Goal: Information Seeking & Learning: Learn about a topic

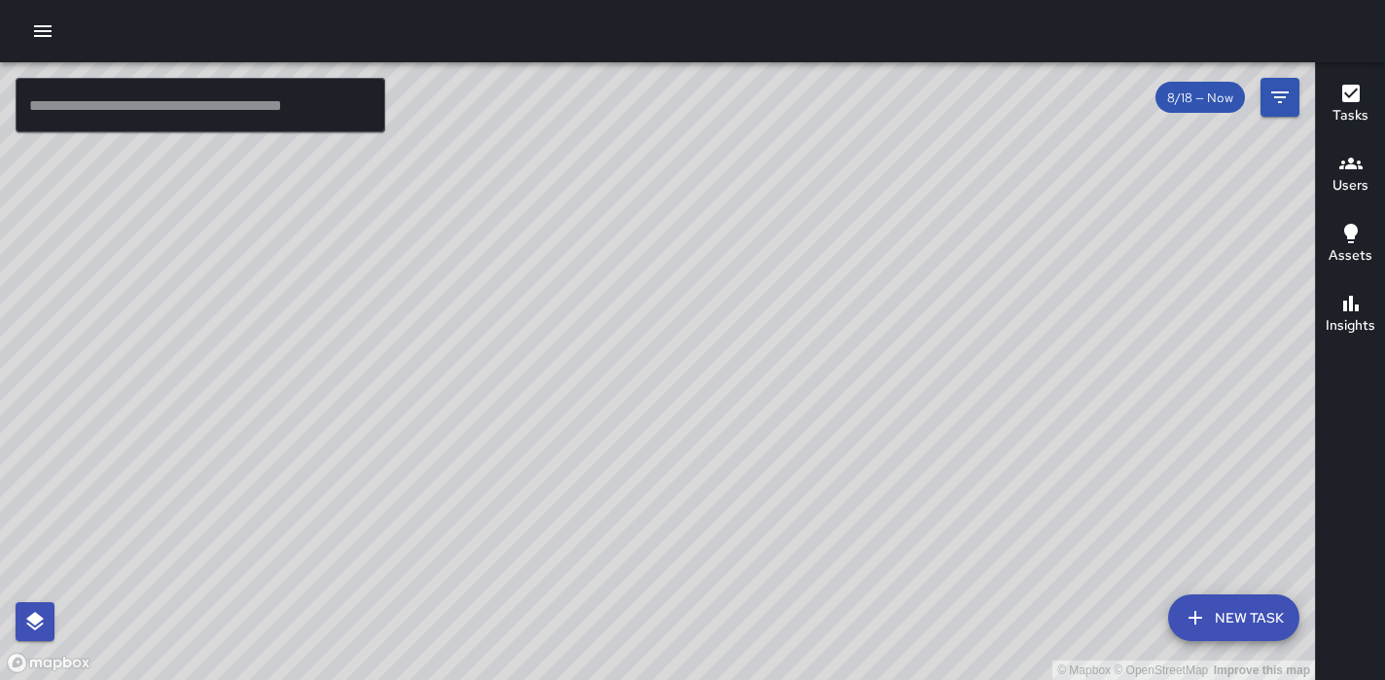
click at [1352, 175] on h6 "Users" at bounding box center [1350, 185] width 36 height 21
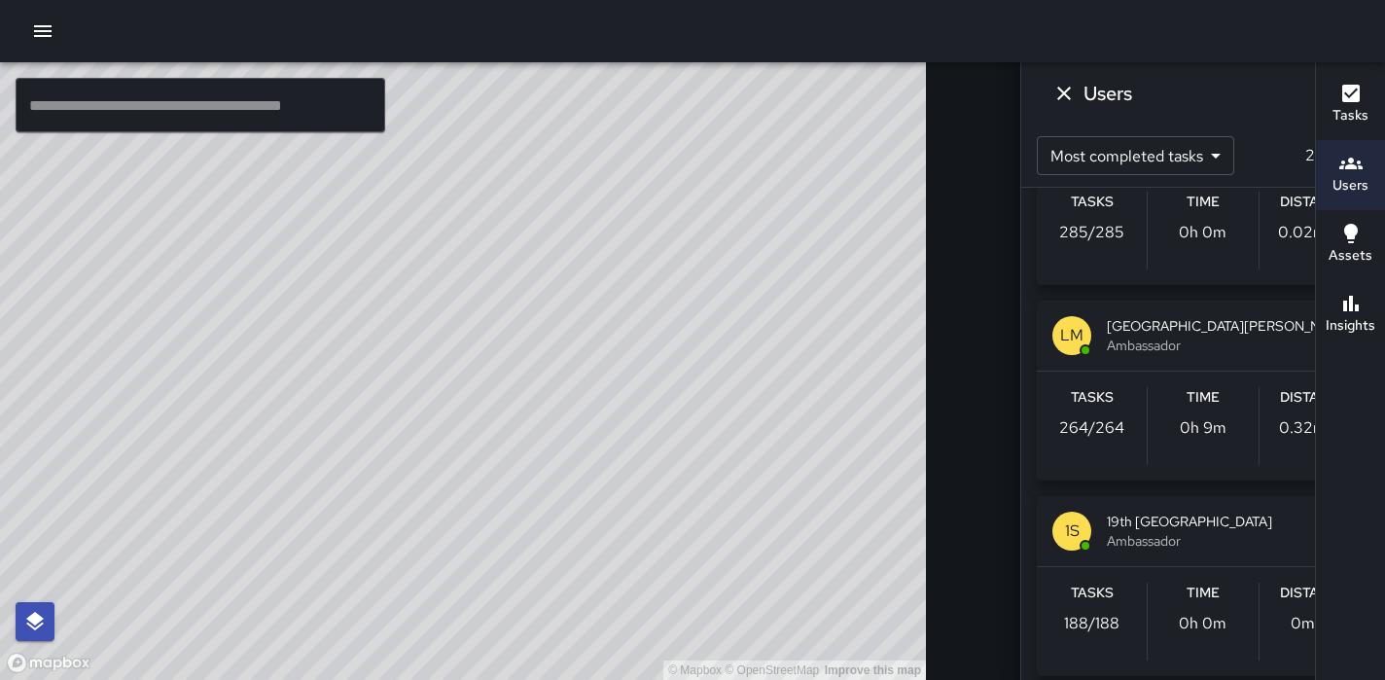
scroll to position [2183, 0]
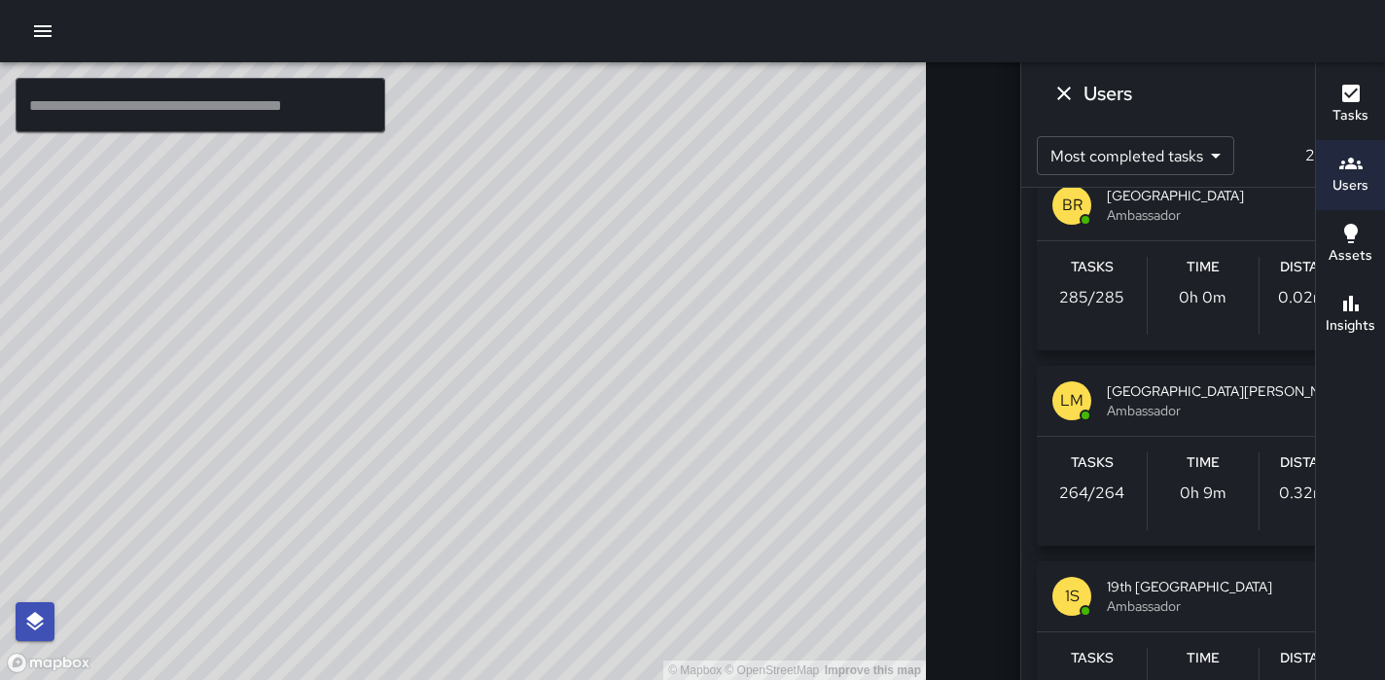
click at [1155, 94] on span "8/18 — Now" at bounding box center [1199, 97] width 89 height 17
click at [1260, 110] on button "Filters" at bounding box center [1279, 97] width 39 height 39
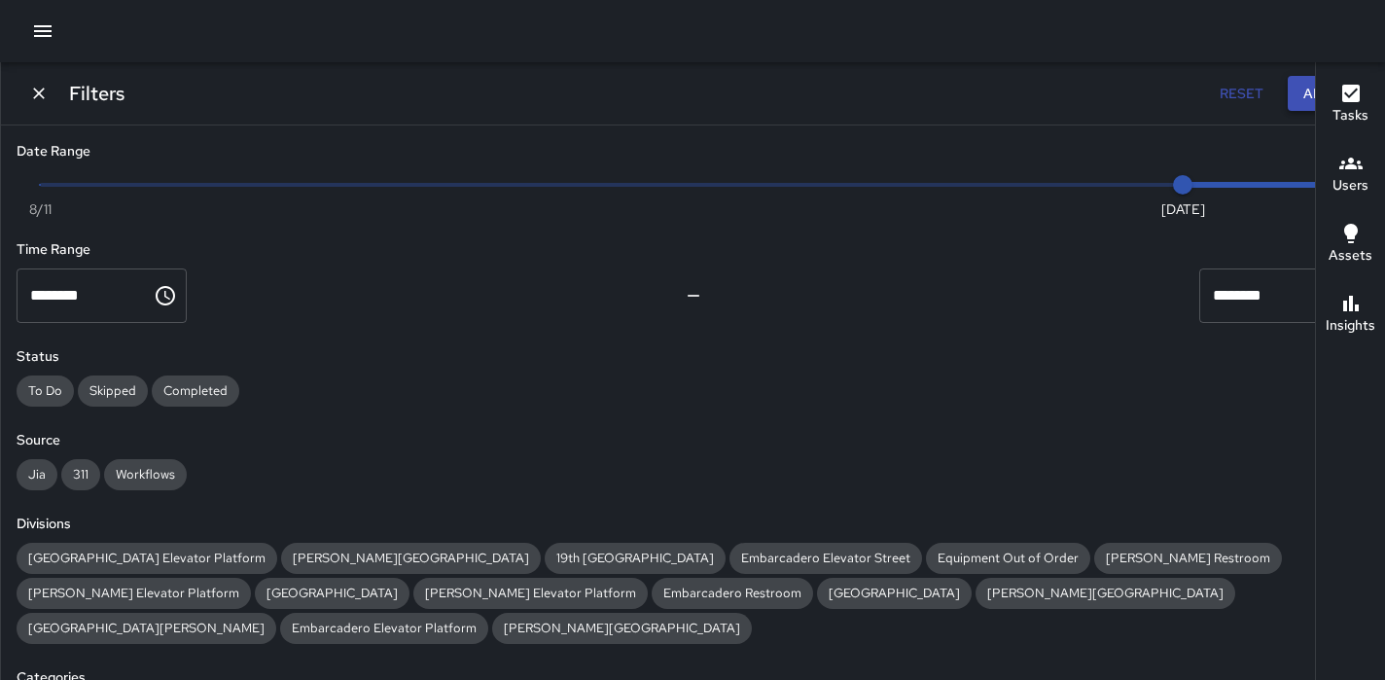
click at [1288, 94] on button "Apply" at bounding box center [1325, 94] width 74 height 36
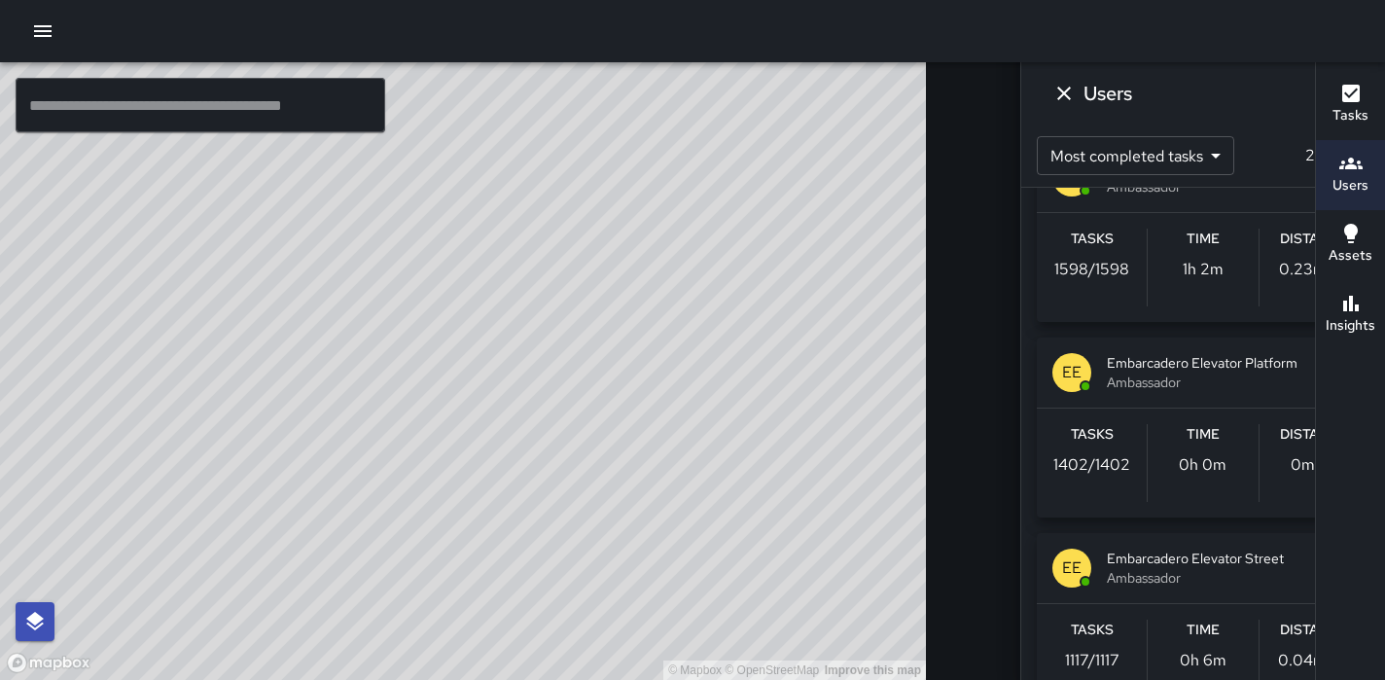
scroll to position [0, 0]
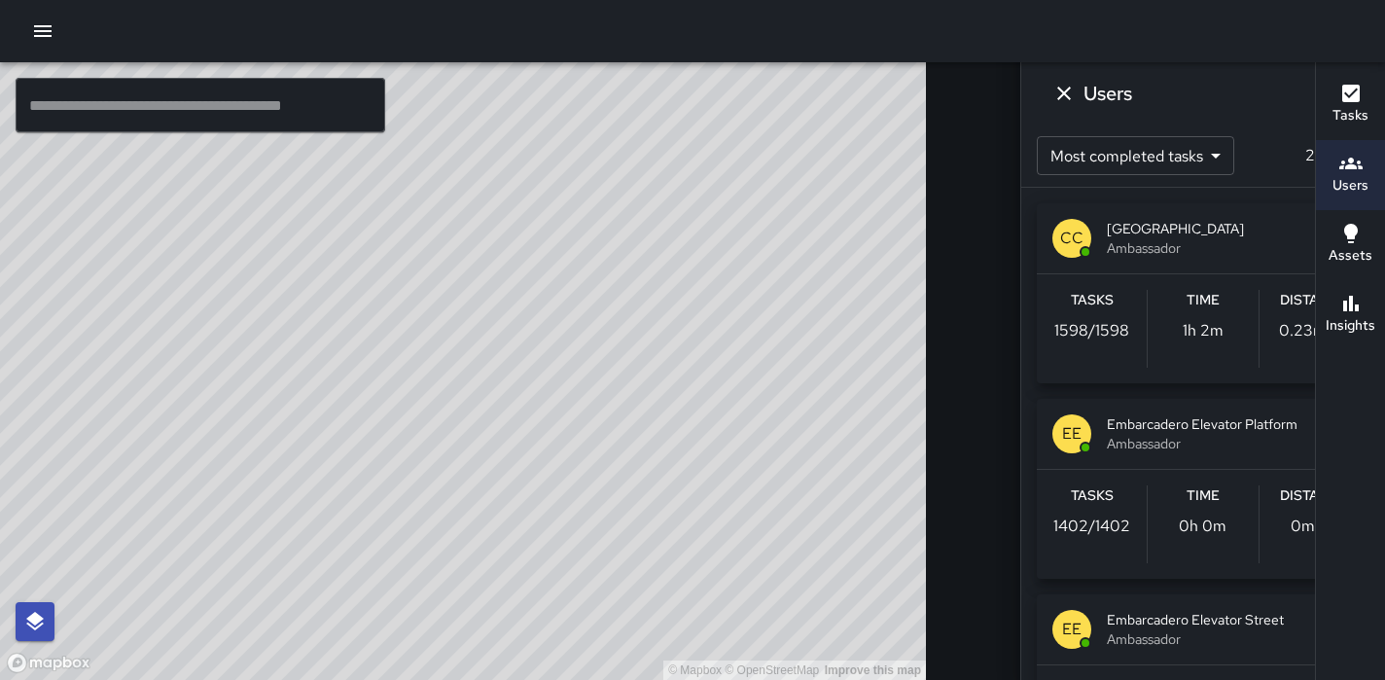
click at [1155, 104] on span "8/18 — Now" at bounding box center [1199, 97] width 89 height 17
click at [1268, 104] on icon "Filters" at bounding box center [1279, 97] width 23 height 23
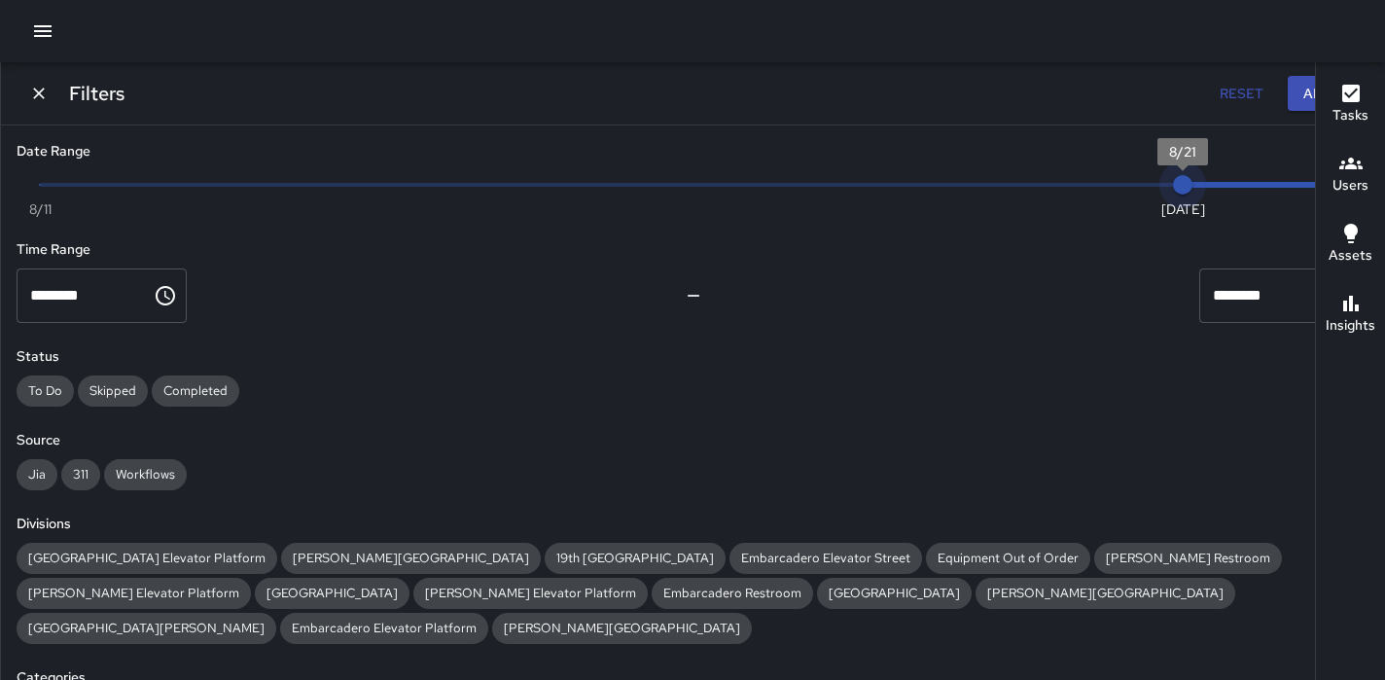
drag, startPoint x: 1235, startPoint y: 195, endPoint x: 1249, endPoint y: 195, distance: 13.7
click at [1192, 195] on span "8/21" at bounding box center [1182, 184] width 19 height 19
click at [1192, 185] on span "8/21" at bounding box center [1182, 184] width 19 height 19
click at [1288, 97] on button "Apply" at bounding box center [1325, 94] width 74 height 36
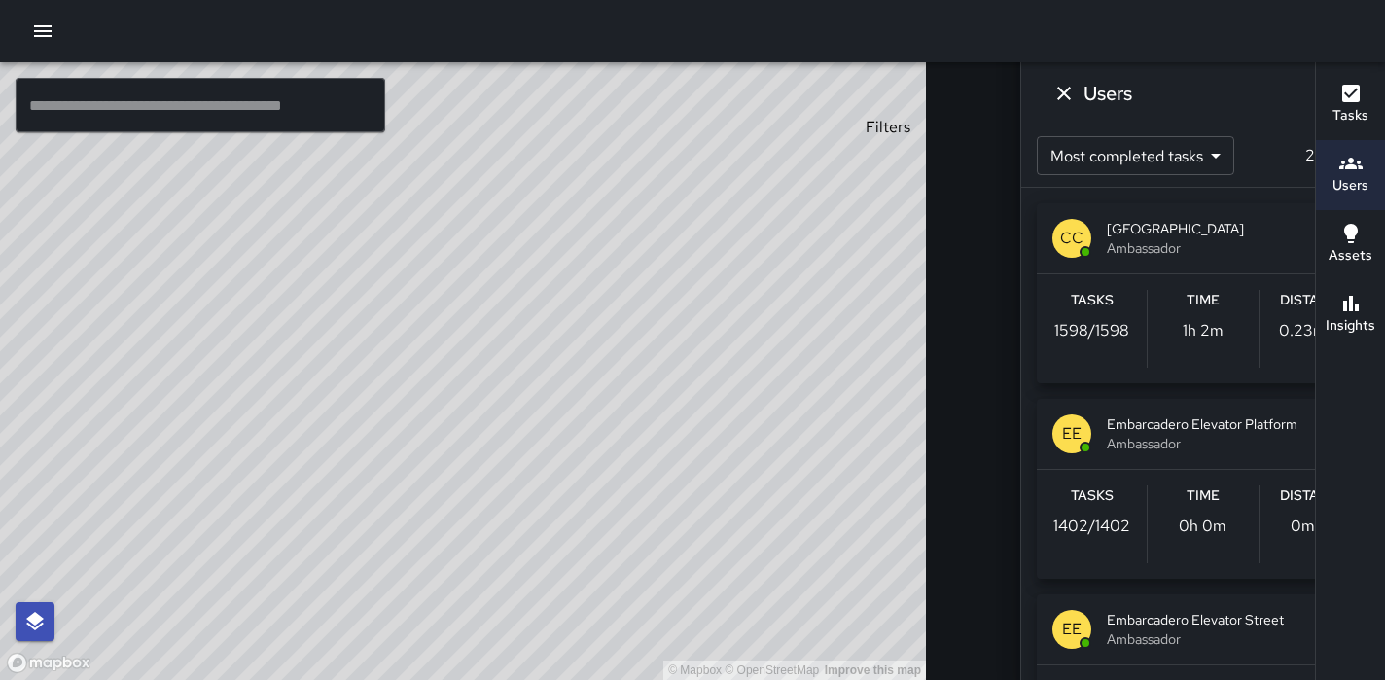
click at [1268, 107] on icon "Filters" at bounding box center [1279, 97] width 23 height 23
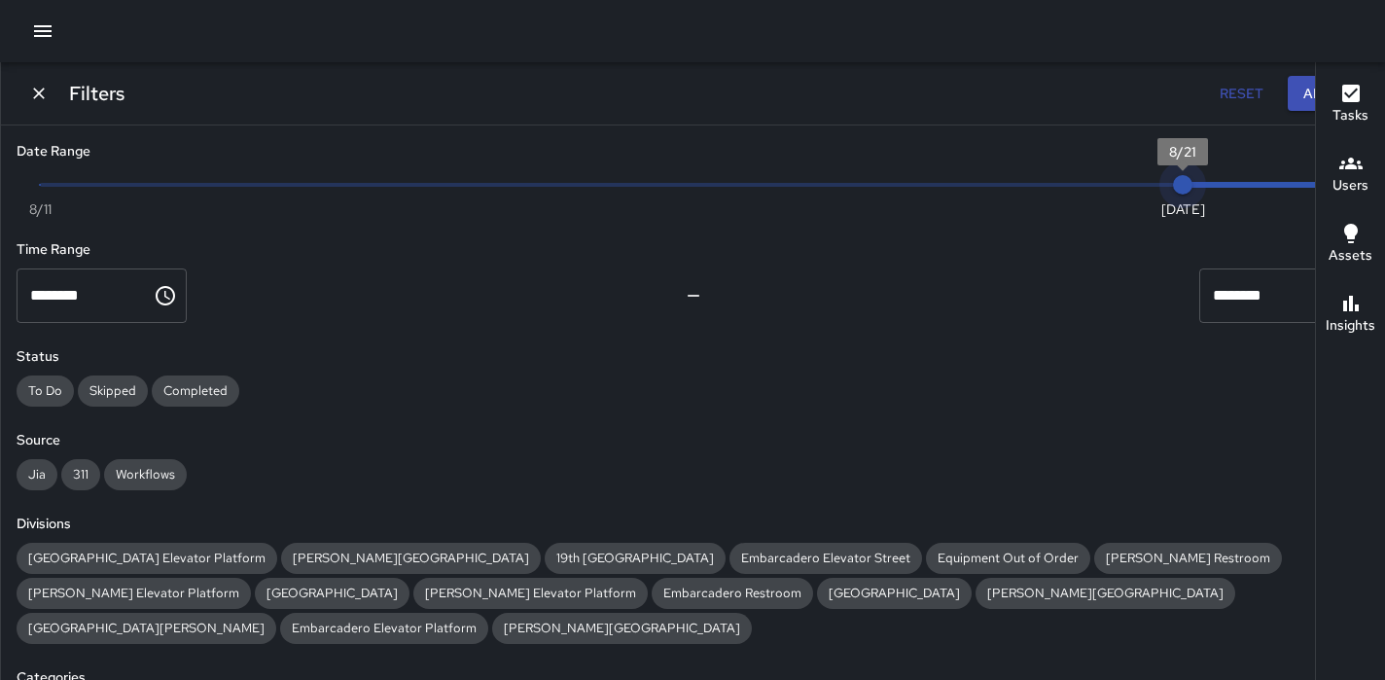
click at [1192, 185] on span "8/21" at bounding box center [1182, 184] width 19 height 19
click at [1288, 93] on button "Apply" at bounding box center [1325, 94] width 74 height 36
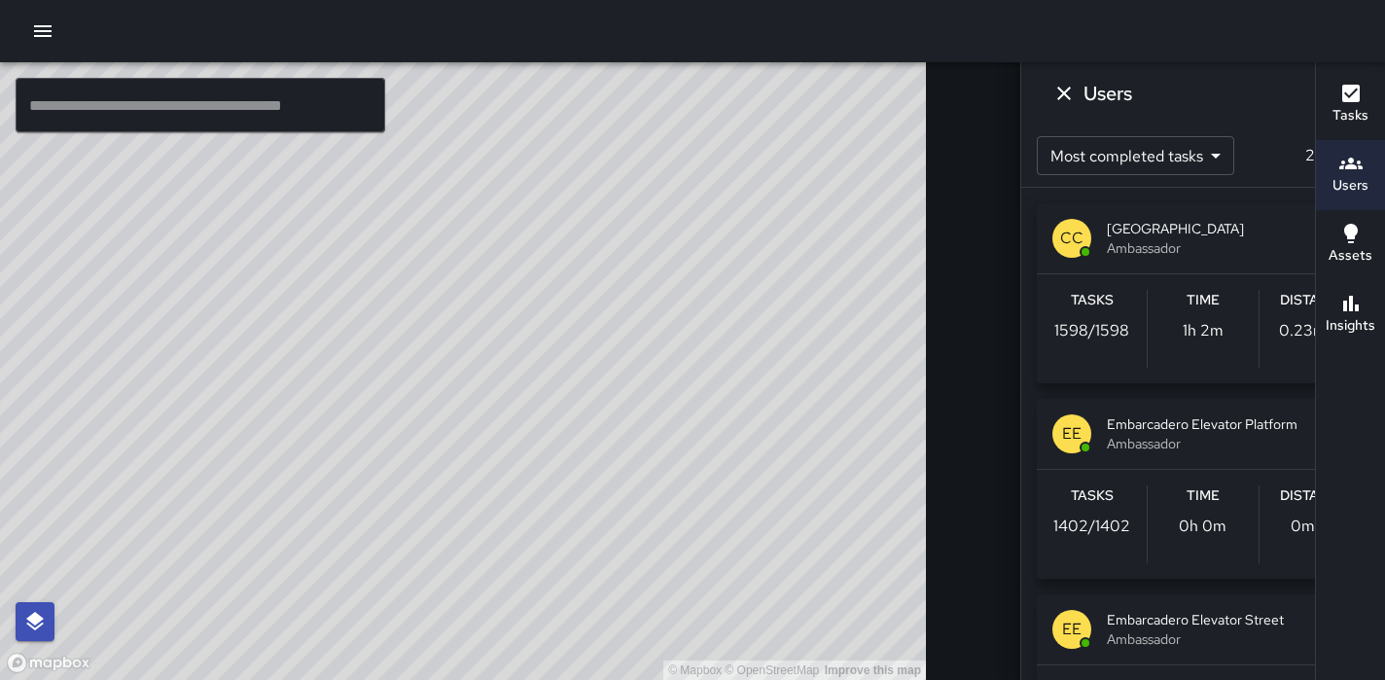
click at [1126, 160] on body "© Mapbox © OpenStreetMap Improve this map ​ New Task 8/18 — Now Map Layers Task…" at bounding box center [692, 340] width 1385 height 680
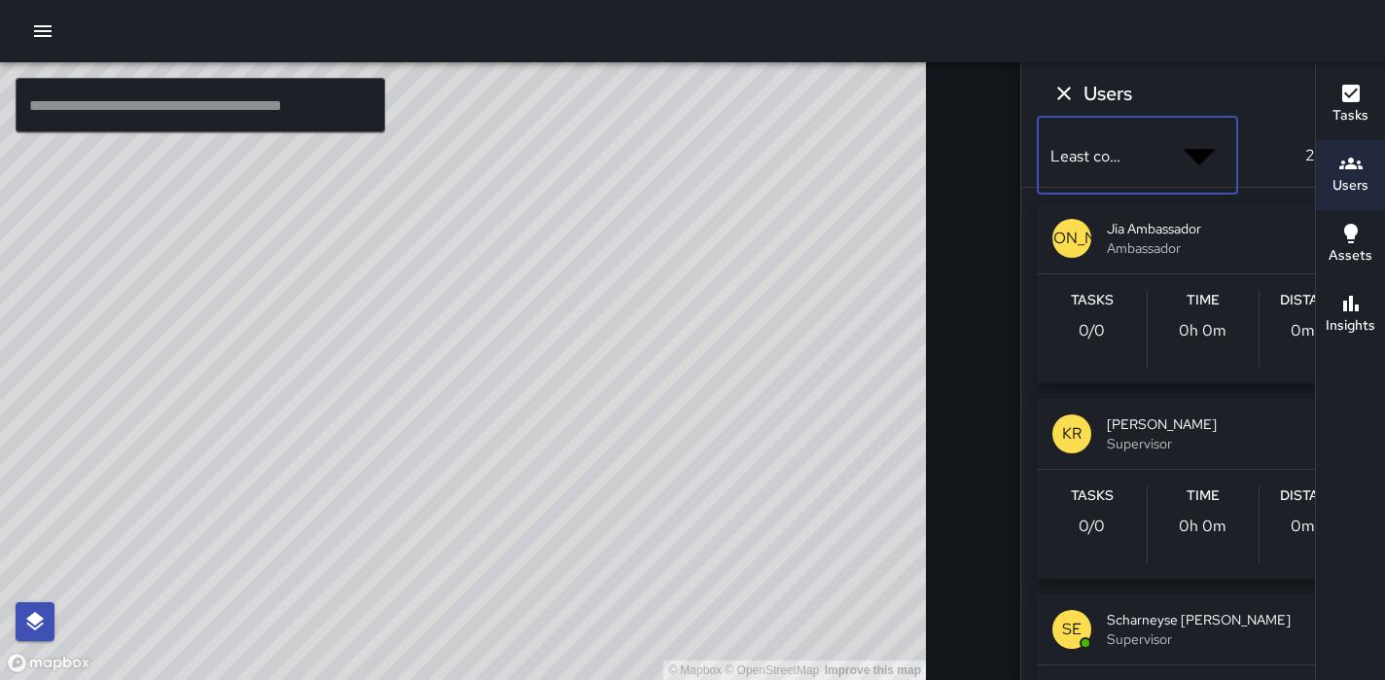
click at [1124, 154] on body "© Mapbox © OpenStreetMap Improve this map ​ New Task 8/18 — Now Map Layers Task…" at bounding box center [692, 388] width 1385 height 777
type input "*"
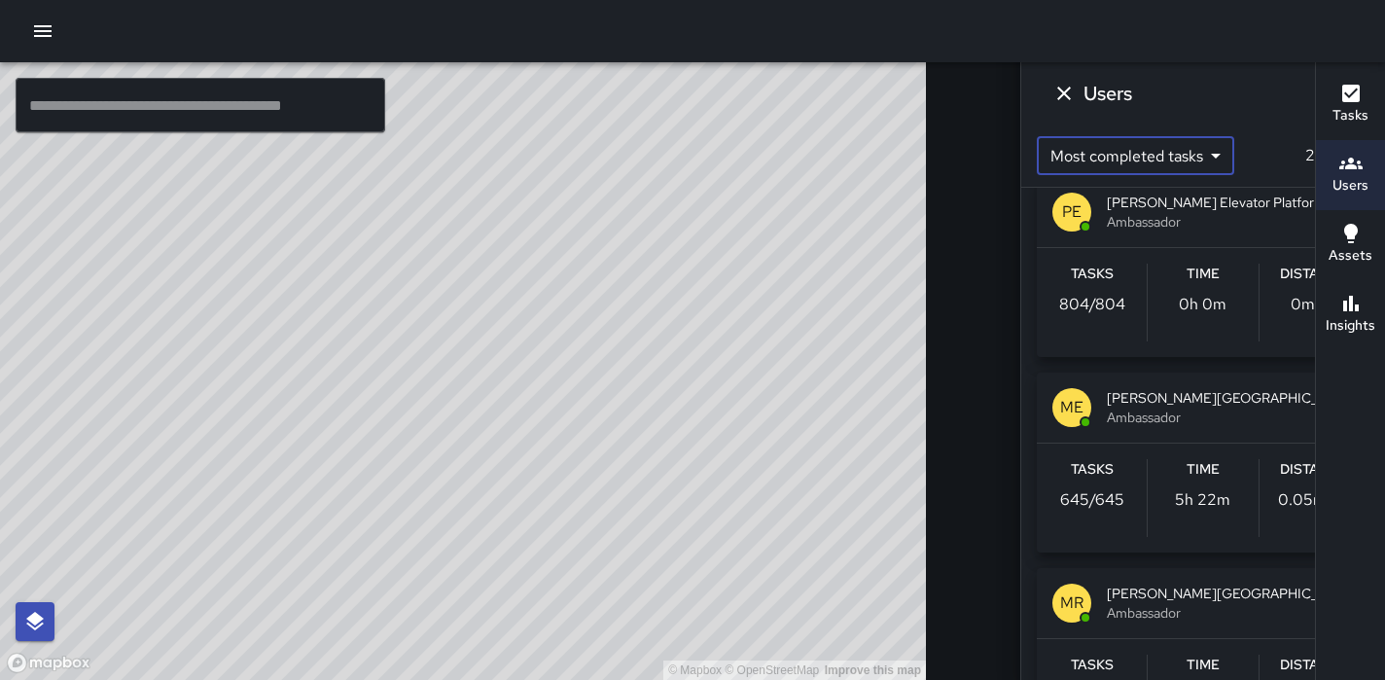
scroll to position [1200, 0]
click at [1268, 102] on icon "Filters" at bounding box center [1279, 97] width 23 height 23
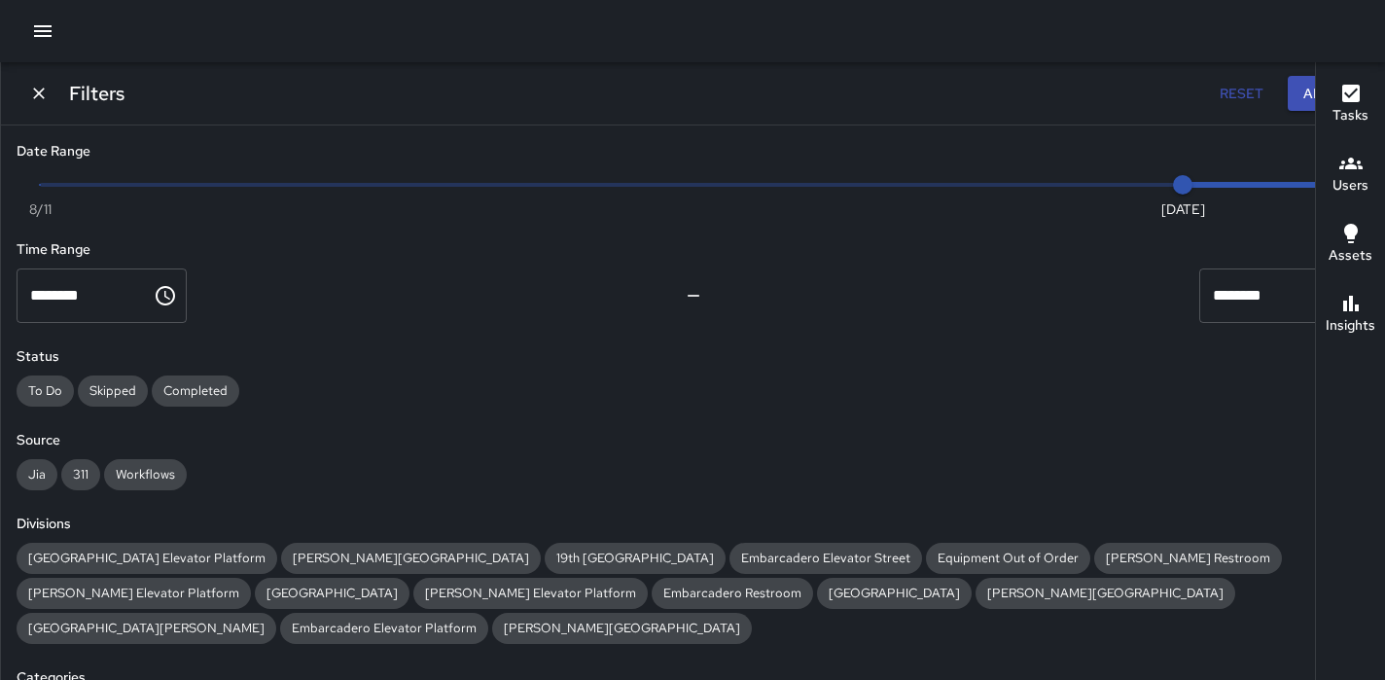
type input "*"
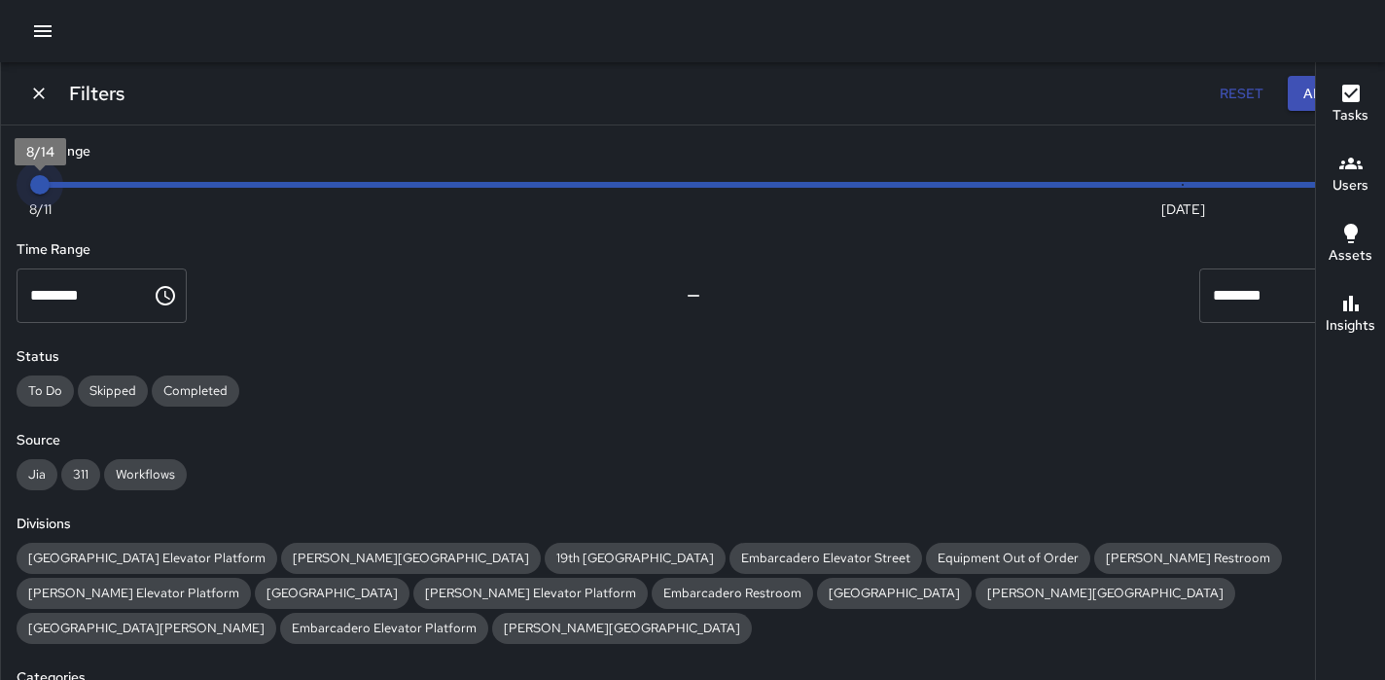
click at [52, 209] on span "8/11" at bounding box center [40, 208] width 22 height 19
click at [1336, 187] on span "6:14 am" at bounding box center [1345, 184] width 19 height 19
type input "*"
click at [1235, 192] on span "Now [DATE] 8/14 8/21" at bounding box center [693, 184] width 1306 height 29
click at [1199, 185] on span "Now [DATE] 8/14 8/21" at bounding box center [693, 184] width 1306 height 29
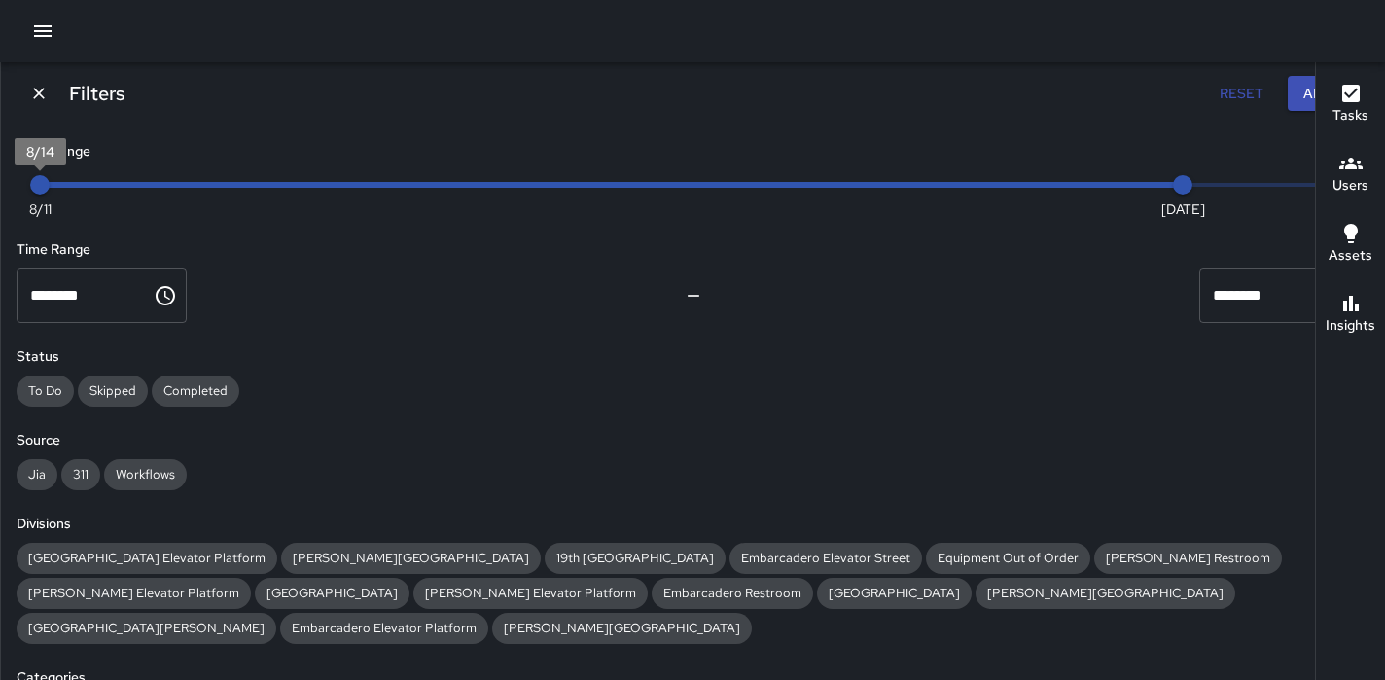
type input "*"
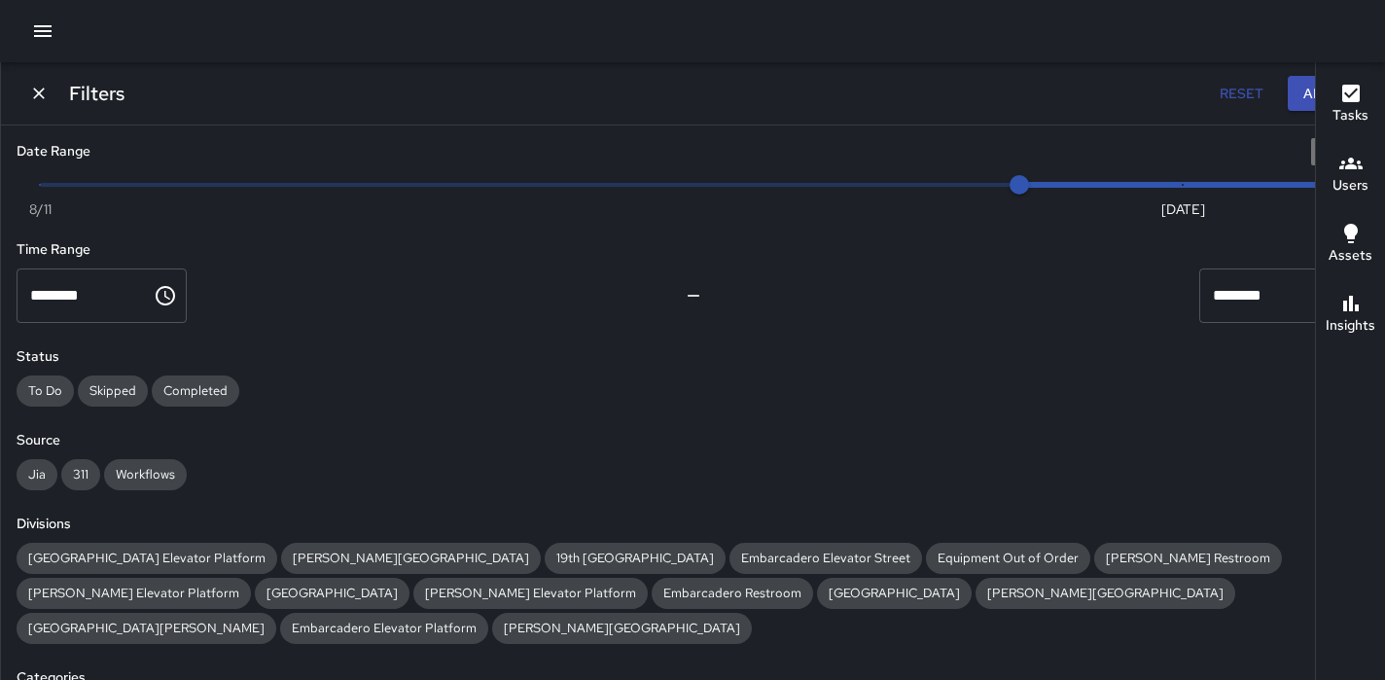
click at [1273, 184] on span "Now [DATE] [DATE] 6:14 am" at bounding box center [693, 184] width 1306 height 29
click at [1192, 183] on span "8/21" at bounding box center [1182, 184] width 19 height 19
type input "*"
click at [1276, 184] on span "Now [DATE] [DATE] 6:14 am" at bounding box center [693, 184] width 1306 height 29
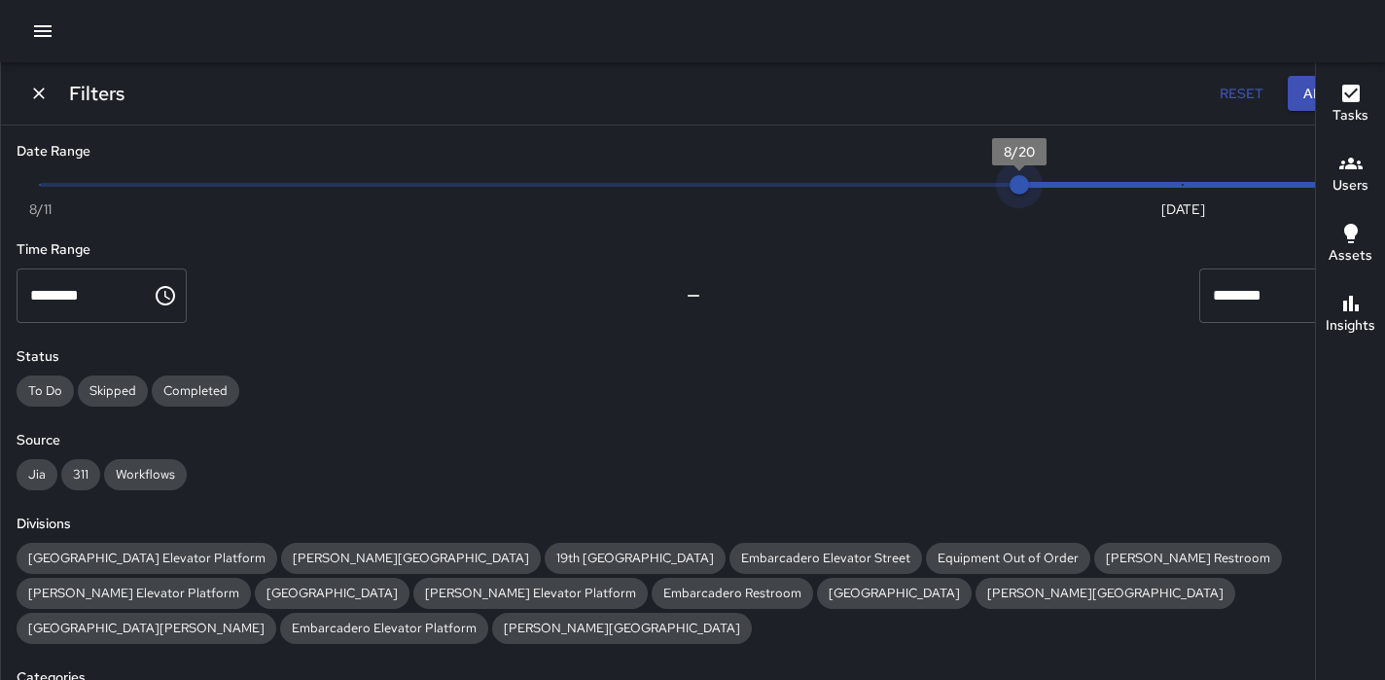
type input "*"
drag, startPoint x: 1196, startPoint y: 188, endPoint x: 1265, endPoint y: 185, distance: 69.1
click at [1265, 185] on span "Now [DATE] [DATE] 6:14 am" at bounding box center [693, 184] width 1306 height 29
click at [1288, 94] on button "Apply" at bounding box center [1325, 94] width 74 height 36
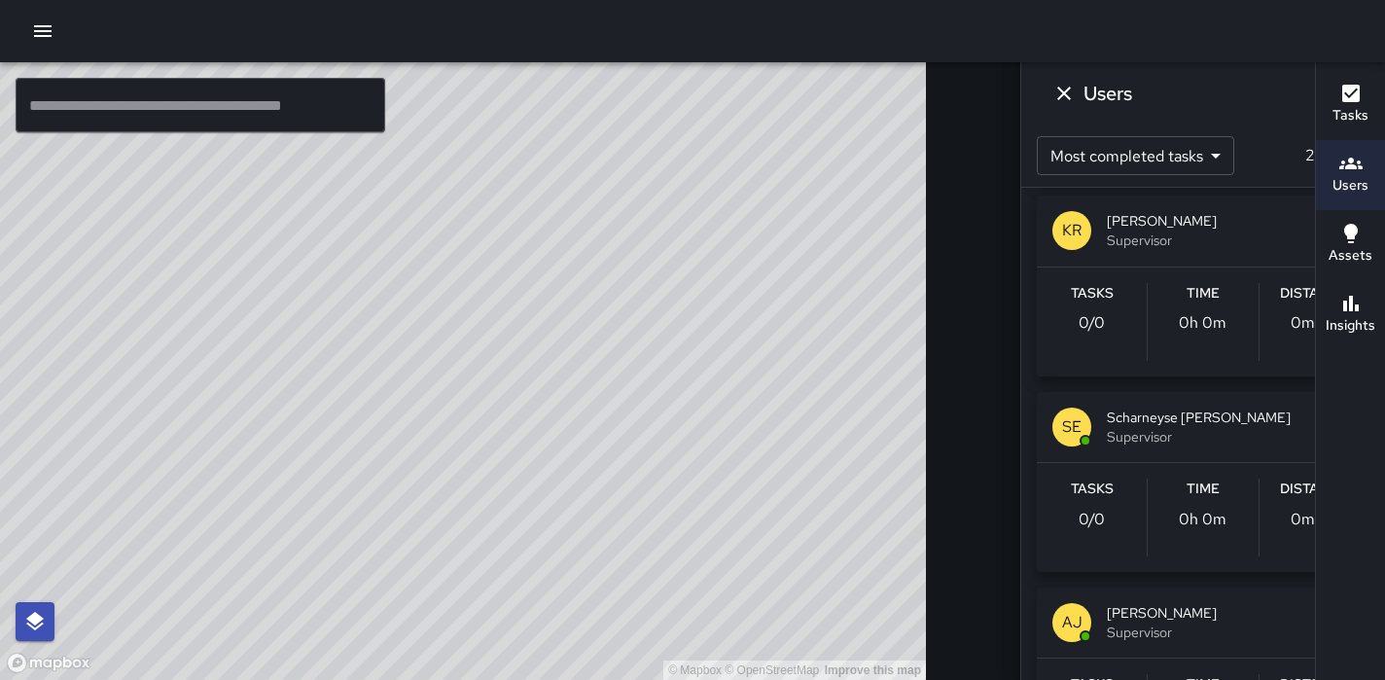
scroll to position [2947, 0]
